Goal: Task Accomplishment & Management: Manage account settings

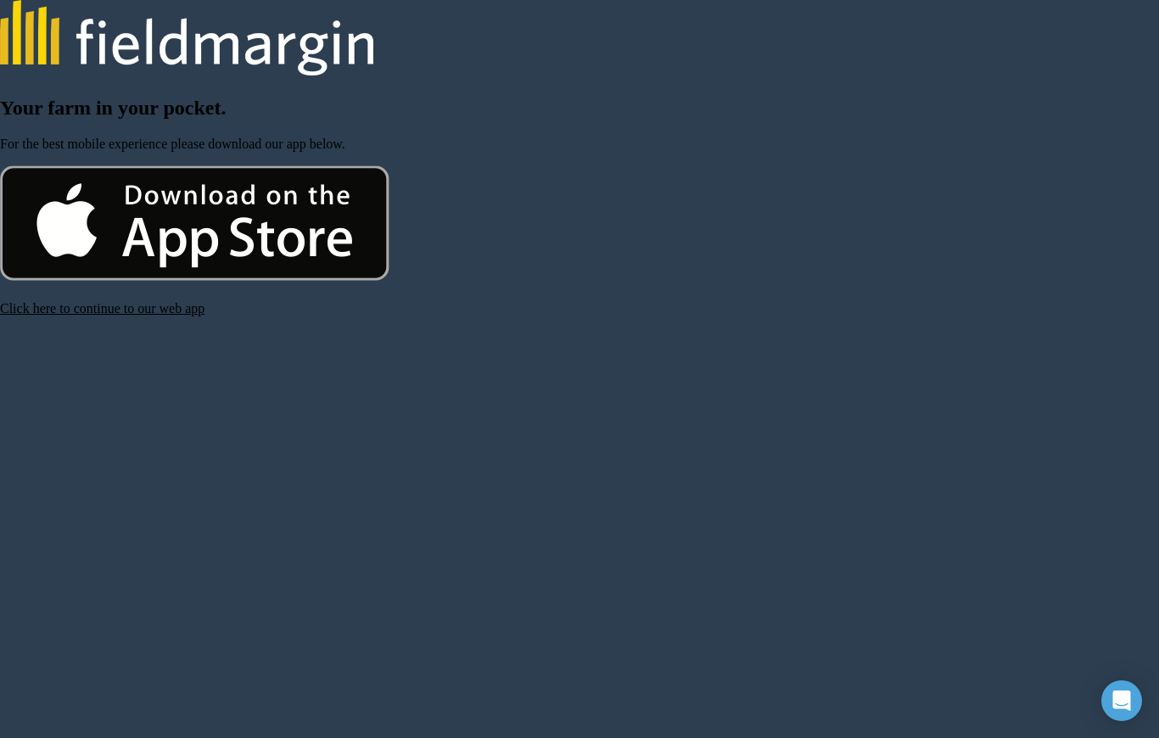
click at [159, 316] on link "Click here to continue to our web app" at bounding box center [102, 308] width 204 height 14
click at [182, 316] on link "Click here to continue to our web app" at bounding box center [102, 308] width 204 height 14
click at [165, 316] on link "Click here to continue to our web app" at bounding box center [102, 308] width 204 height 14
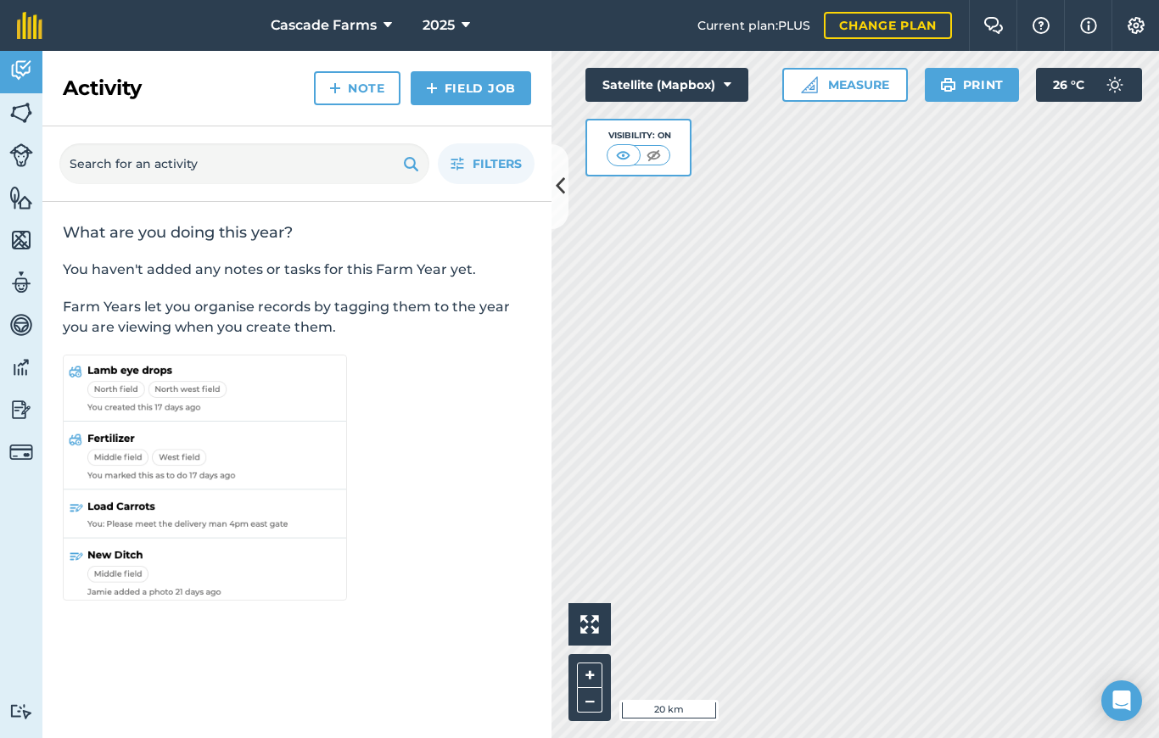
click at [25, 285] on img at bounding box center [21, 282] width 24 height 25
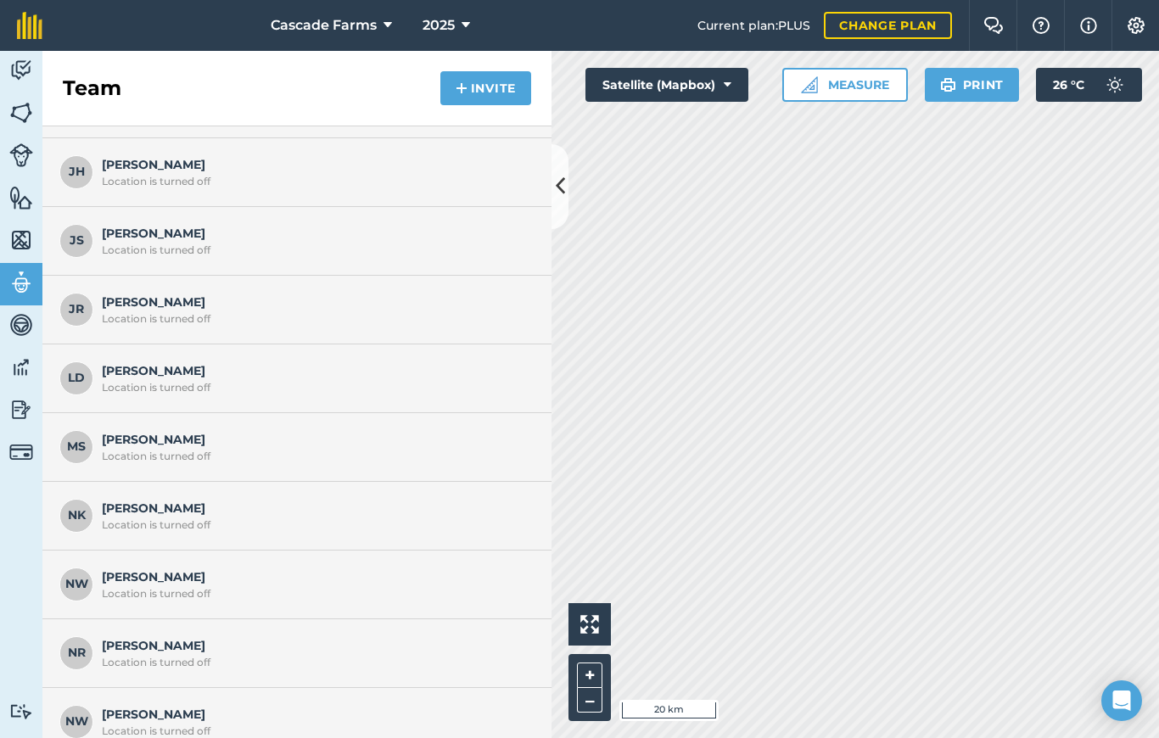
scroll to position [944, 0]
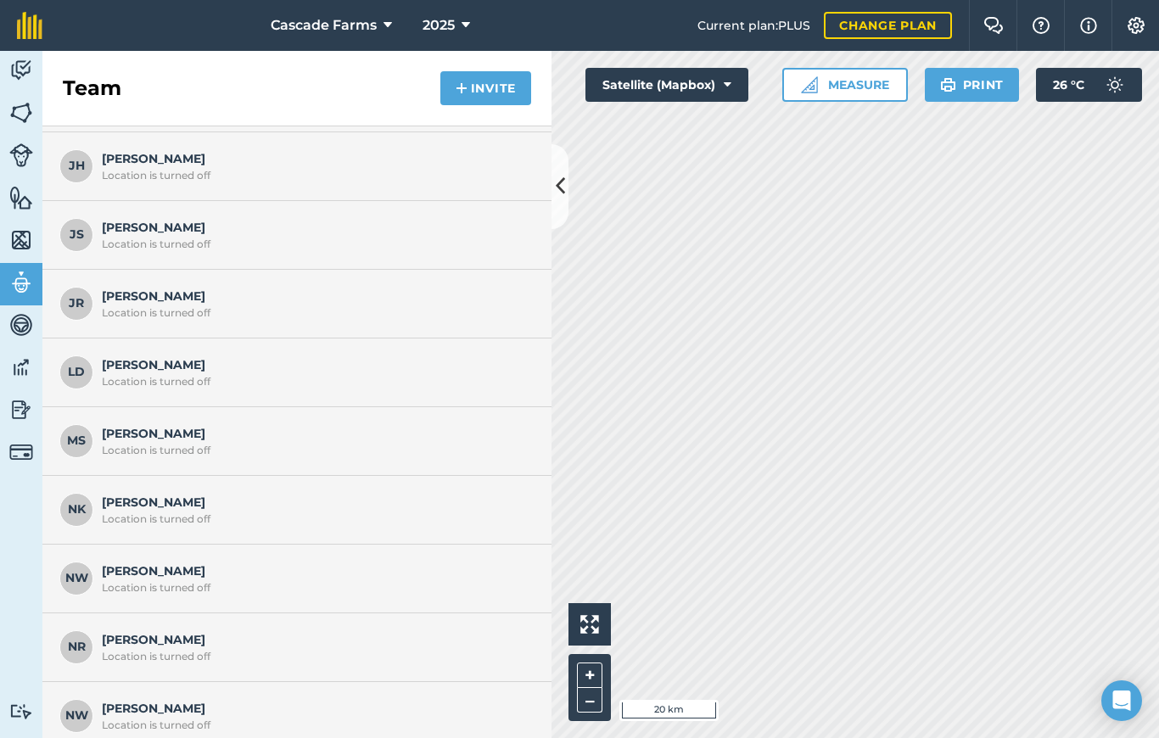
click at [408, 442] on span "Melissa S Location is turned off" at bounding box center [314, 440] width 424 height 32
click at [131, 441] on span "Melissa S Location is turned off" at bounding box center [314, 440] width 424 height 32
click at [330, 461] on div "MS Melissa S Location is turned off" at bounding box center [296, 441] width 509 height 69
click at [72, 443] on span "MS" at bounding box center [76, 441] width 34 height 34
click at [14, 80] on img at bounding box center [21, 70] width 24 height 25
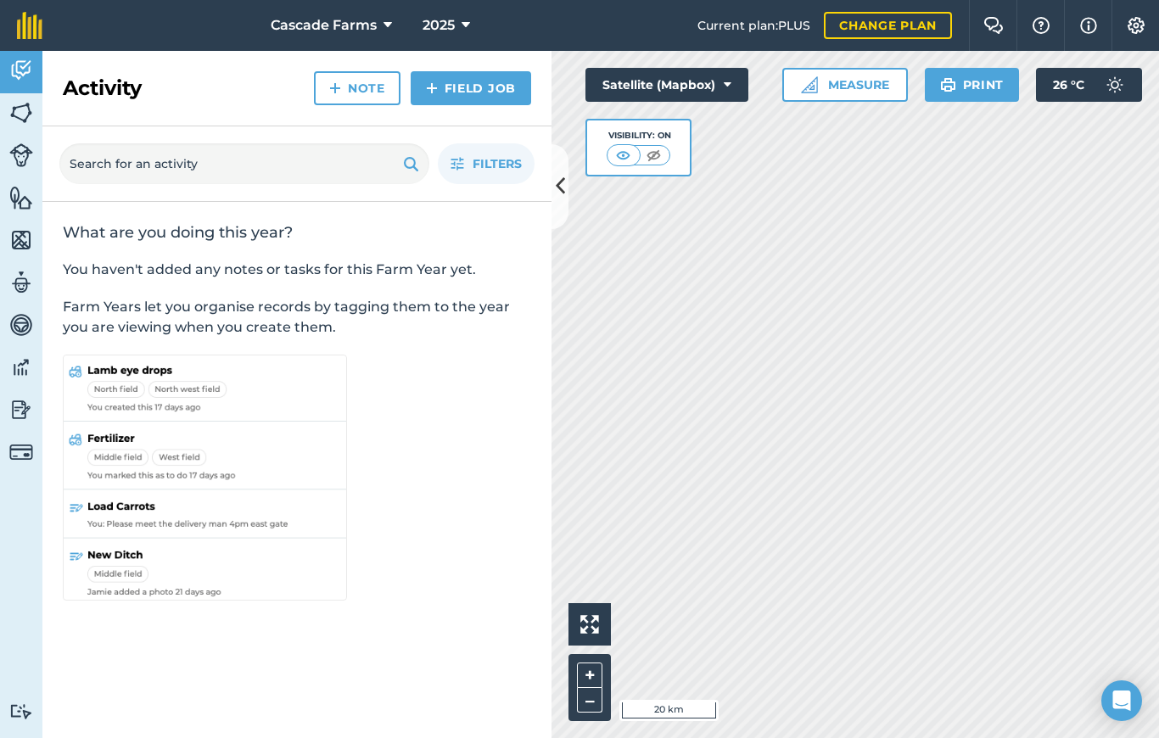
click at [1142, 20] on img at bounding box center [1136, 25] width 20 height 17
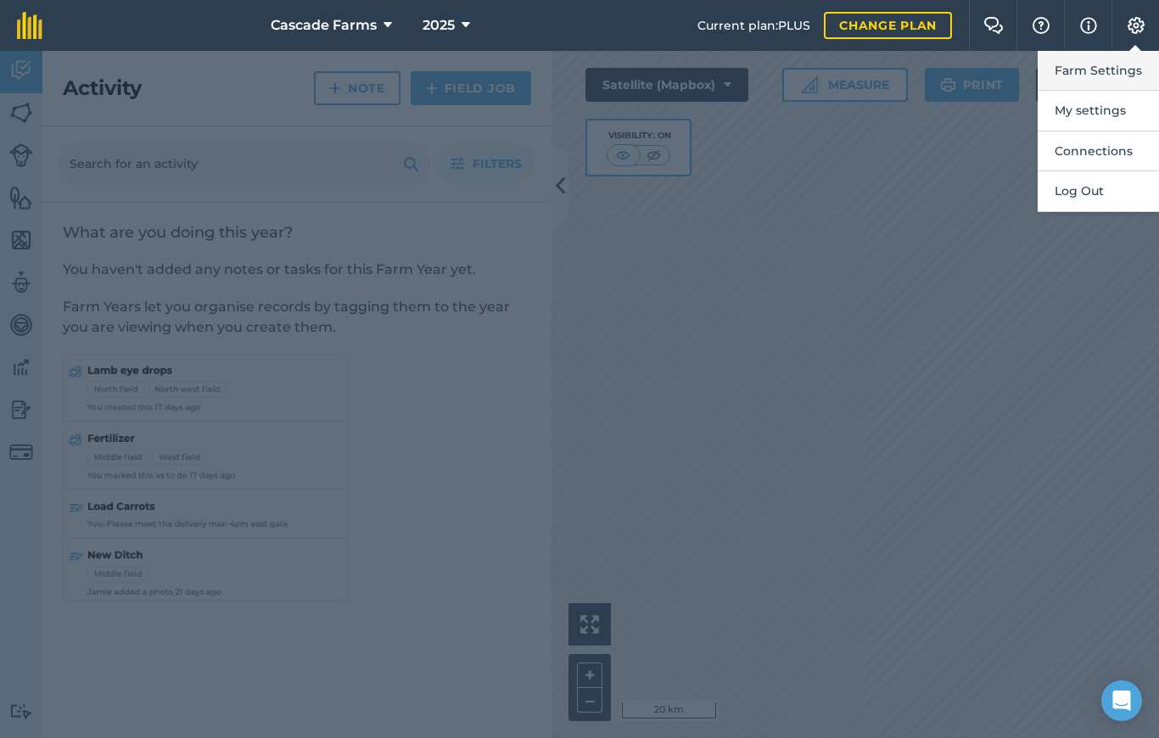
click at [1063, 75] on button "Farm Settings" at bounding box center [1097, 71] width 121 height 40
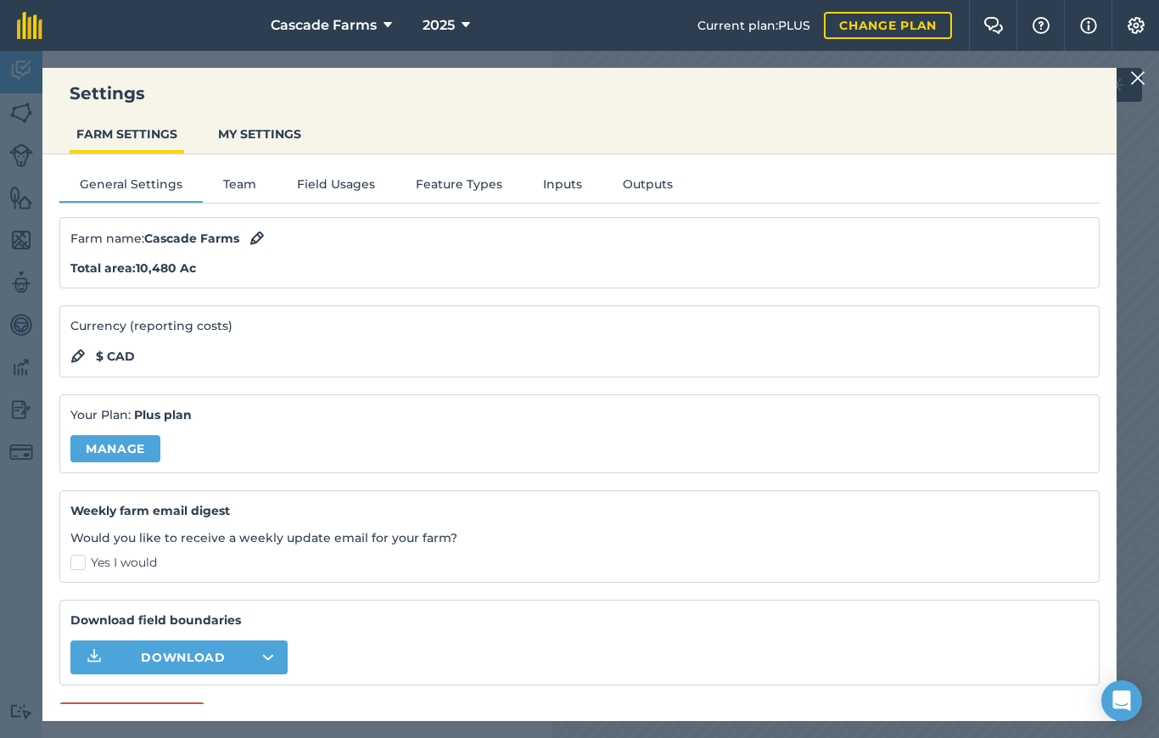
click at [238, 182] on button "Team" at bounding box center [240, 187] width 74 height 25
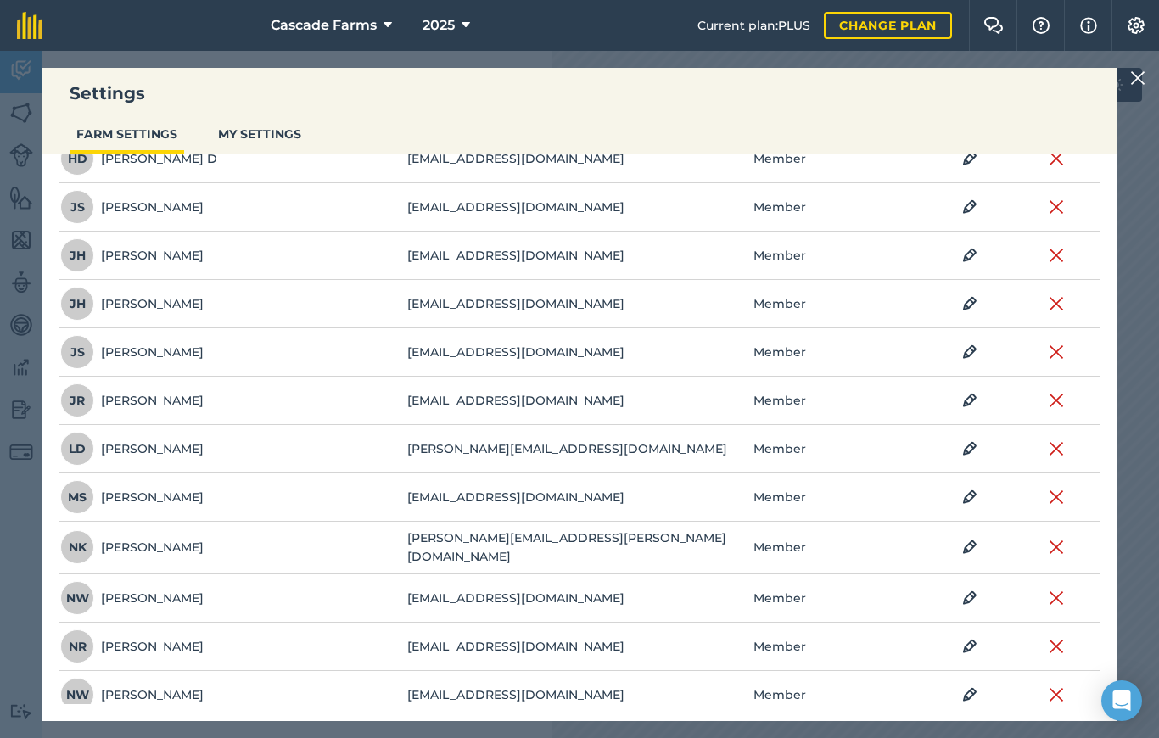
scroll to position [651, 0]
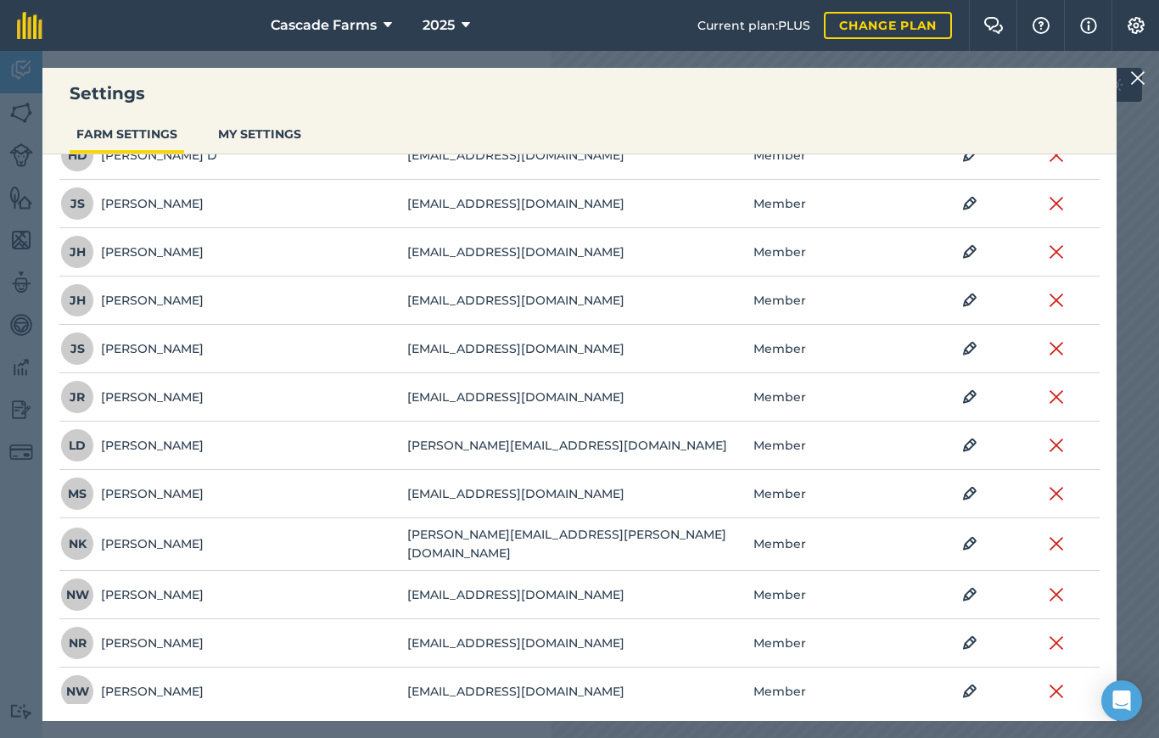
click at [1059, 487] on img at bounding box center [1055, 493] width 15 height 20
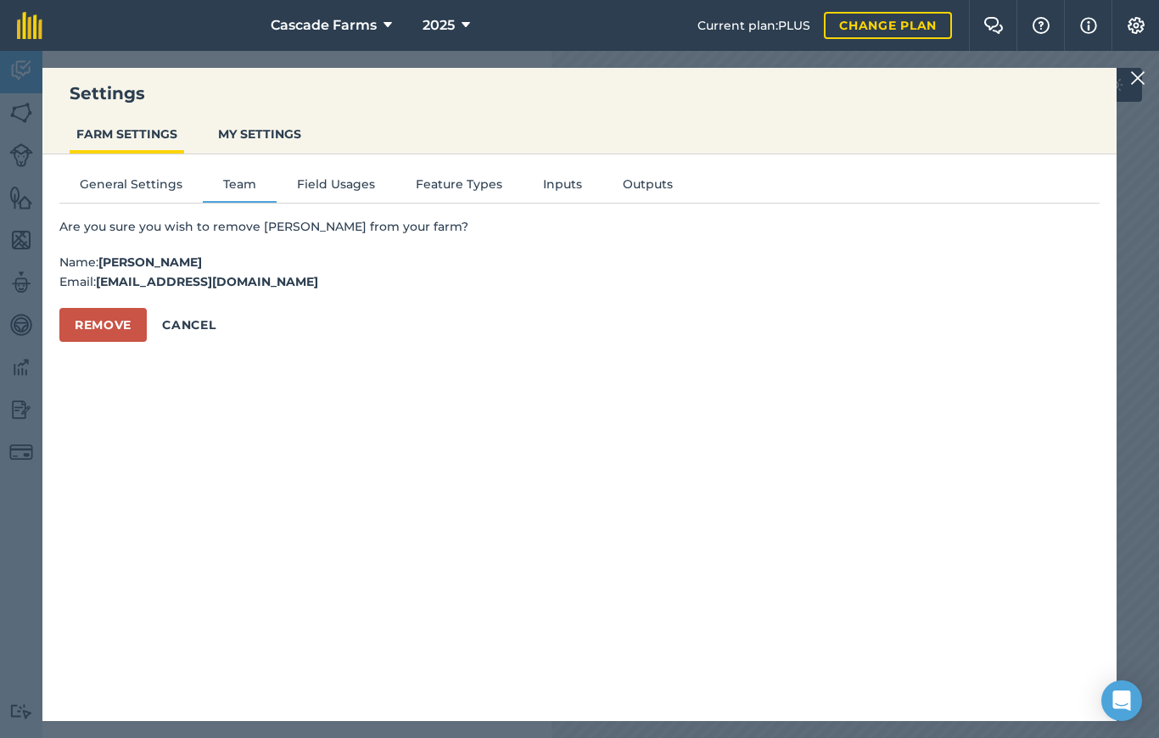
scroll to position [0, 0]
click at [100, 313] on button "Remove" at bounding box center [102, 325] width 87 height 34
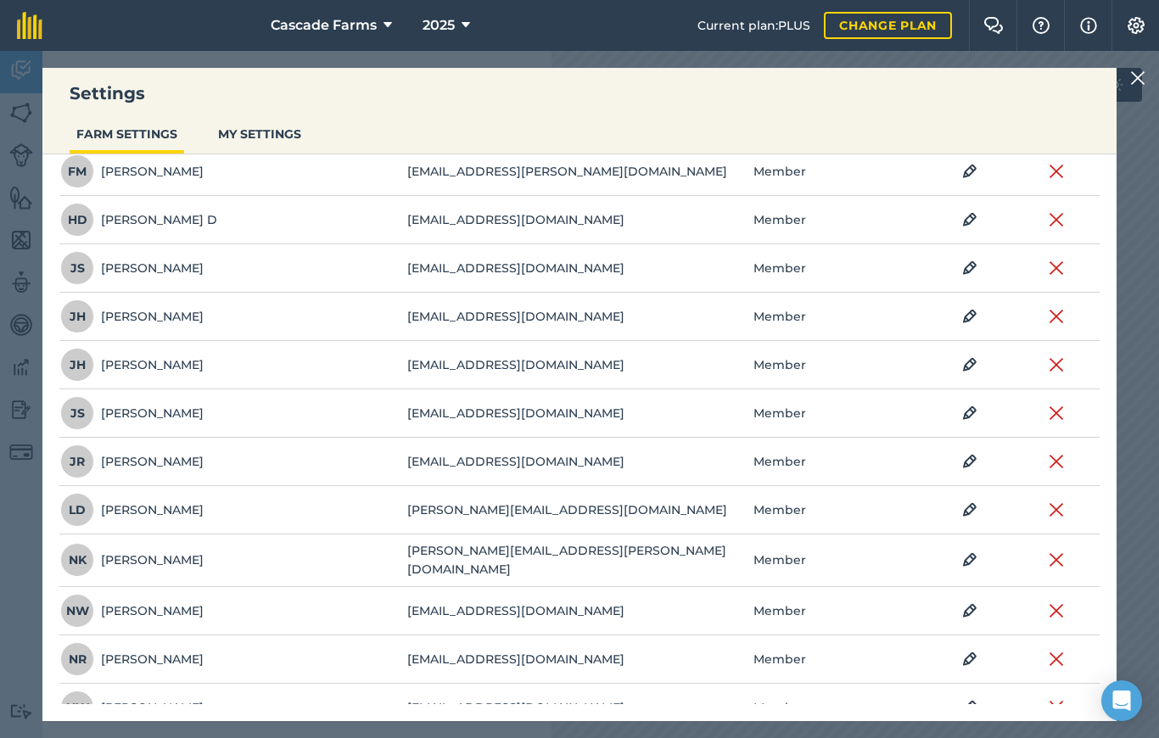
scroll to position [597, 0]
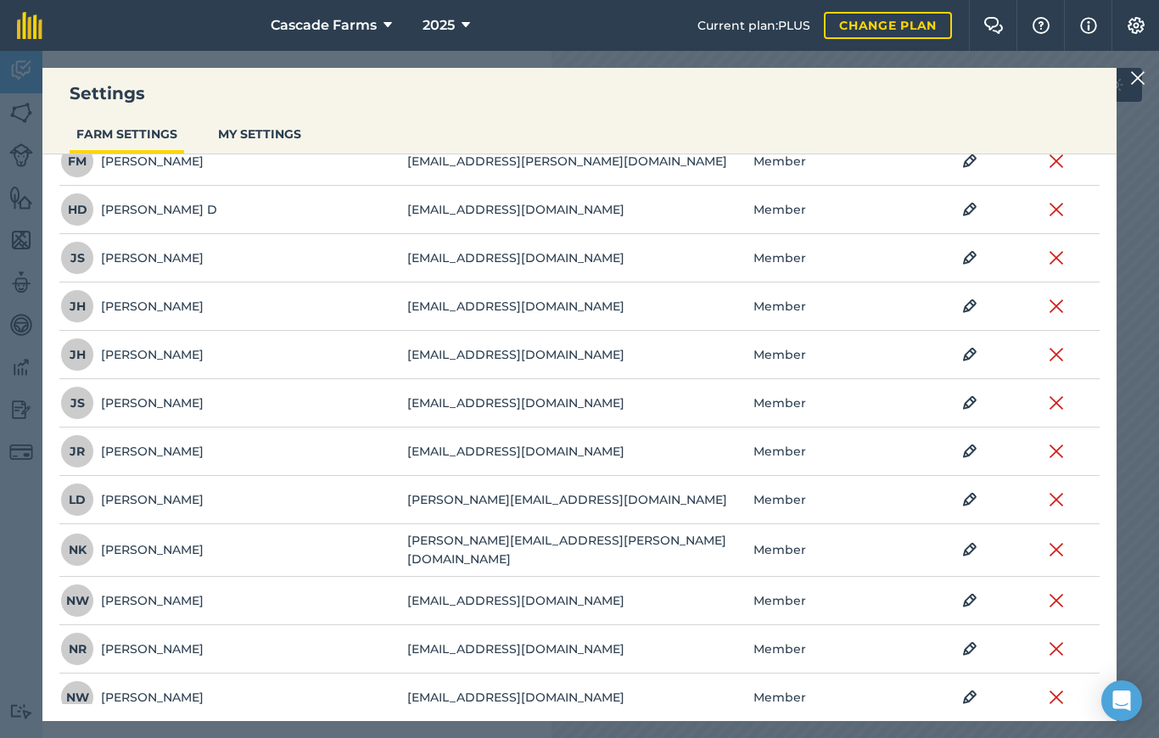
click at [1058, 446] on img at bounding box center [1055, 451] width 15 height 20
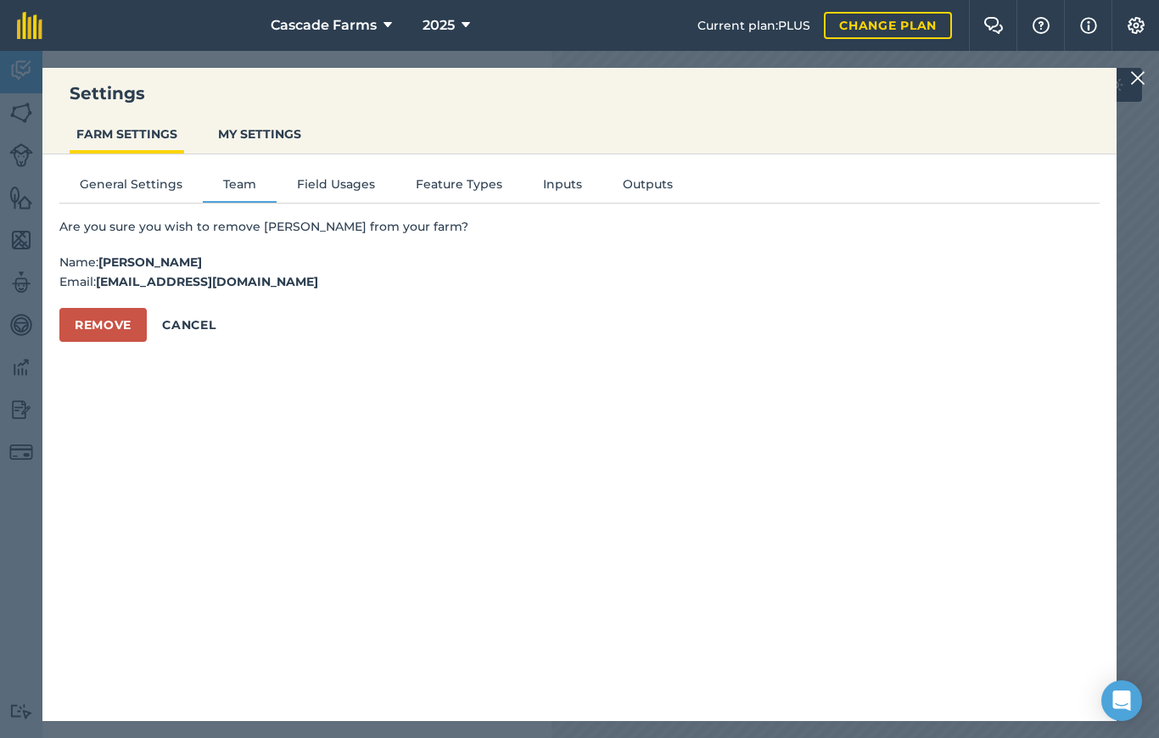
click at [101, 330] on button "Remove" at bounding box center [102, 325] width 87 height 34
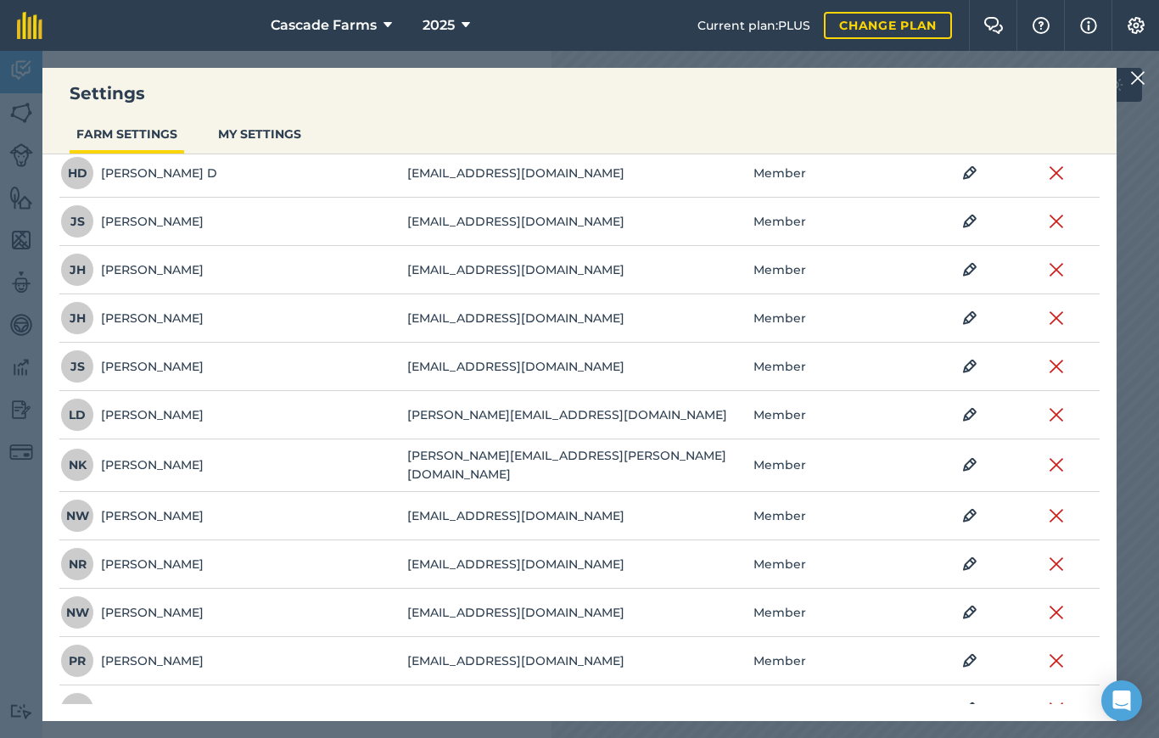
scroll to position [633, 0]
